Goal: Information Seeking & Learning: Learn about a topic

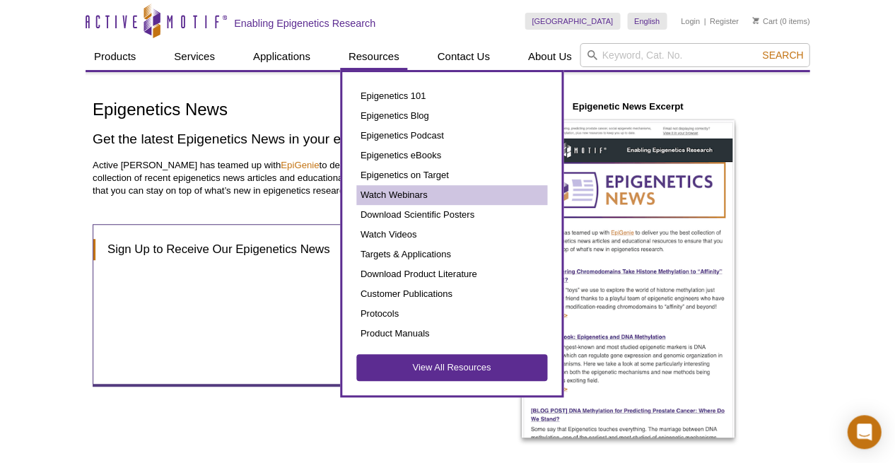
click at [403, 194] on link "Watch Webinars" at bounding box center [451, 195] width 191 height 20
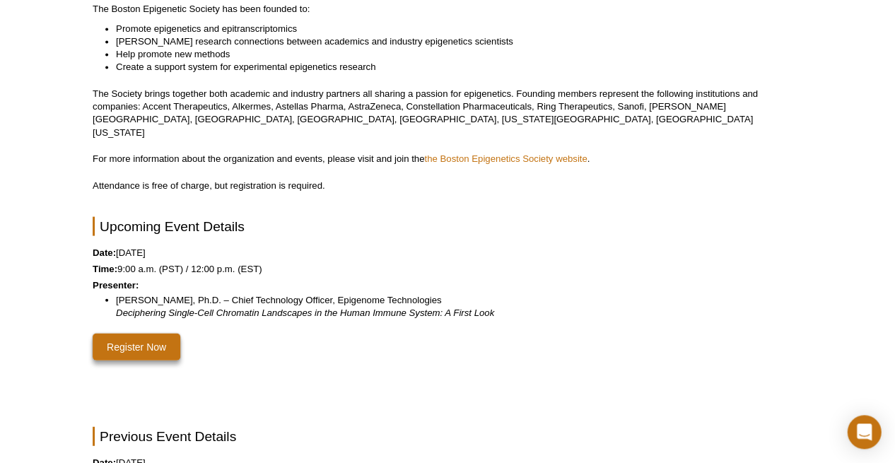
scroll to position [295, 0]
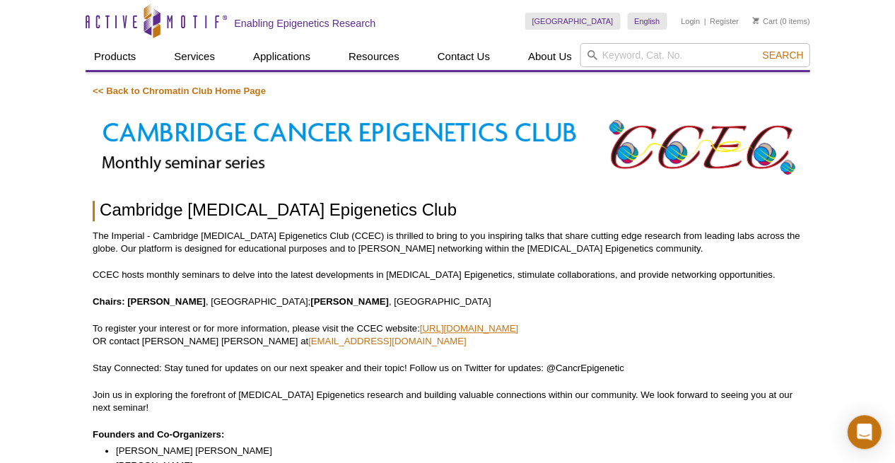
click at [517, 325] on link "https://www.haem.cam.ac.uk/events/cancer-chromatin-and-epigenetics-club" at bounding box center [468, 328] width 98 height 11
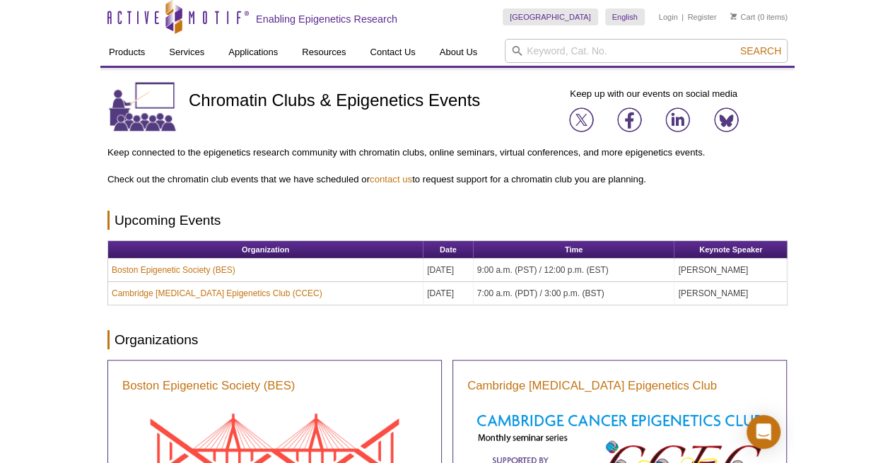
scroll to position [54, 0]
